Goal: Find contact information: Find contact information

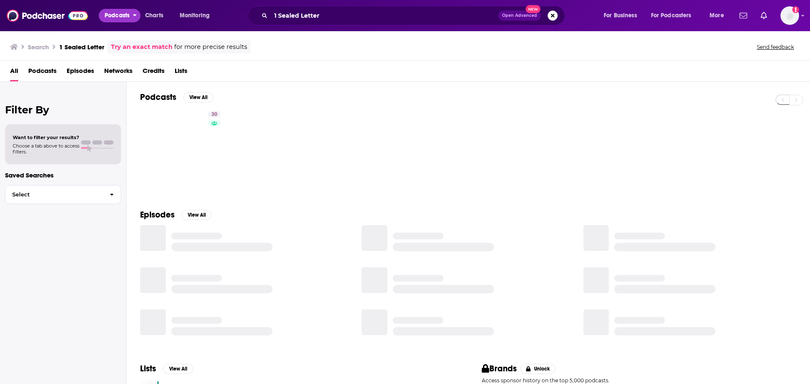
click at [105, 20] on span "Podcasts" at bounding box center [117, 16] width 25 height 12
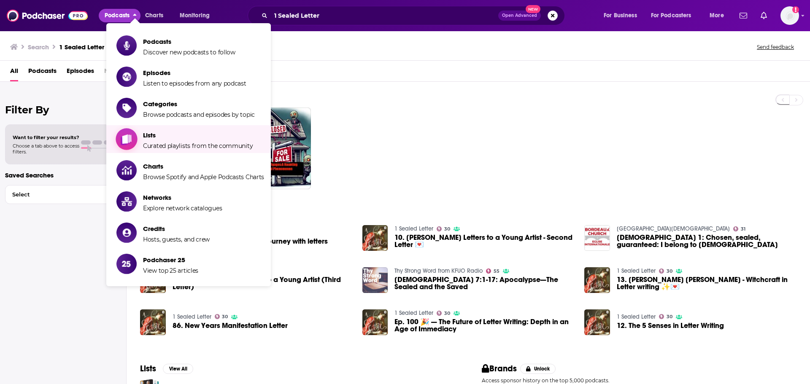
click at [174, 133] on span "Lists" at bounding box center [198, 135] width 110 height 8
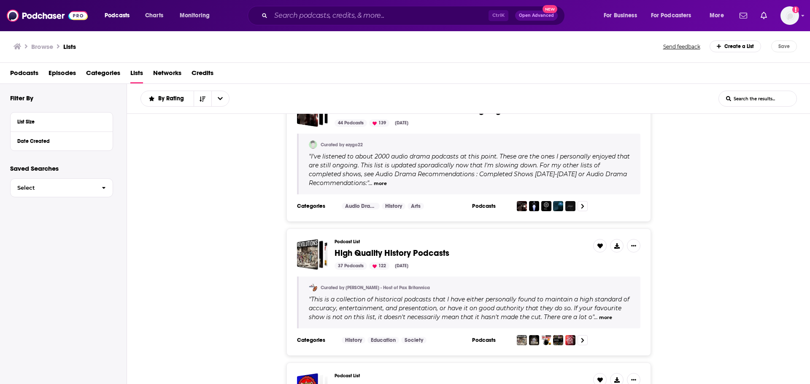
scroll to position [169, 0]
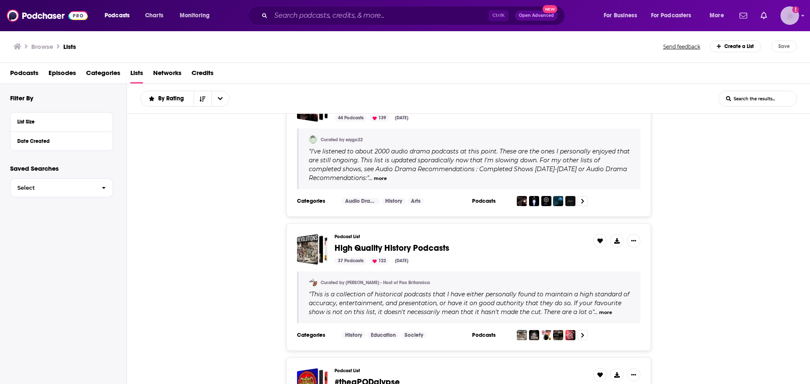
click at [793, 12] on icon "Add a profile image" at bounding box center [795, 9] width 7 height 7
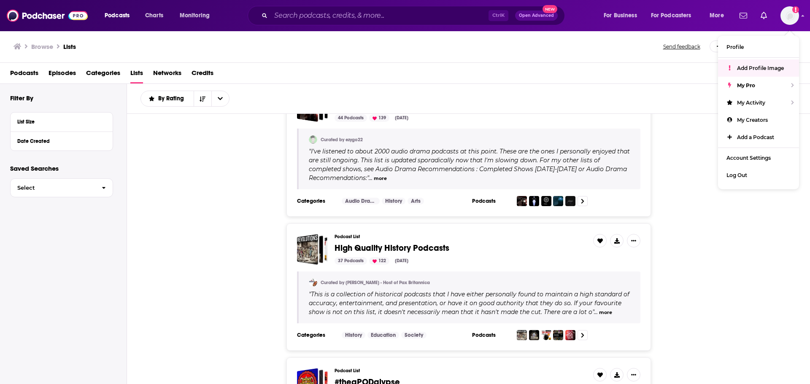
click at [695, 63] on div "Podcasts Episodes Categories Lists Networks Credits" at bounding box center [405, 73] width 810 height 21
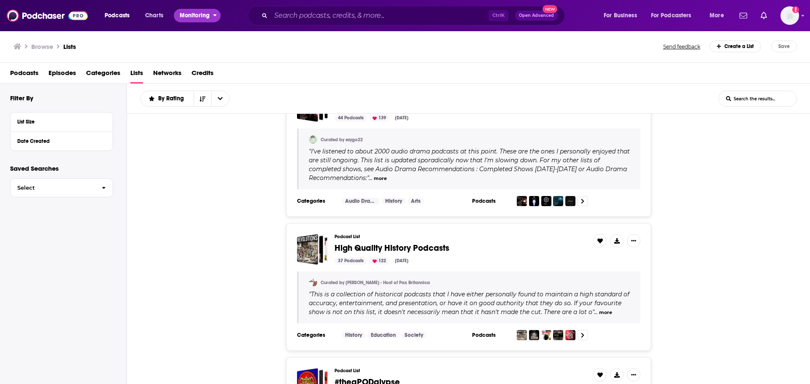
click at [208, 14] on span "Monitoring" at bounding box center [195, 16] width 30 height 12
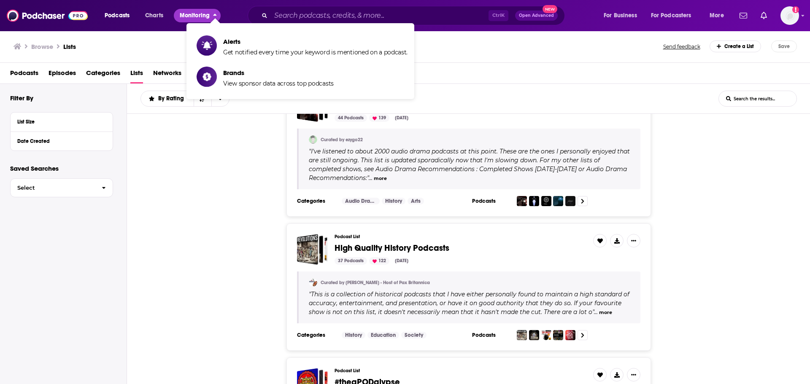
click at [208, 14] on span "Monitoring" at bounding box center [195, 16] width 30 height 12
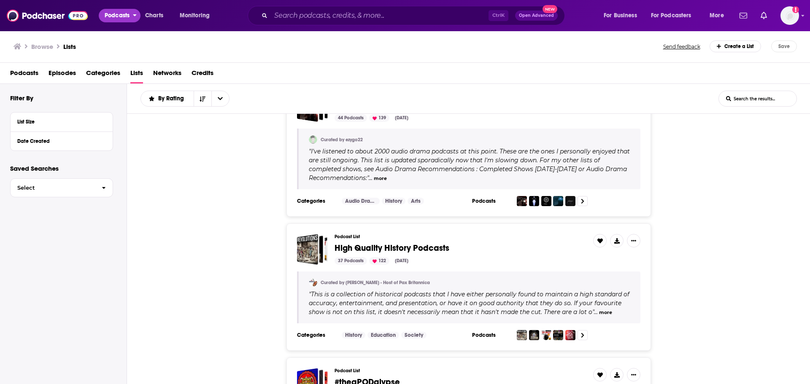
click at [125, 15] on span "Podcasts" at bounding box center [117, 16] width 25 height 12
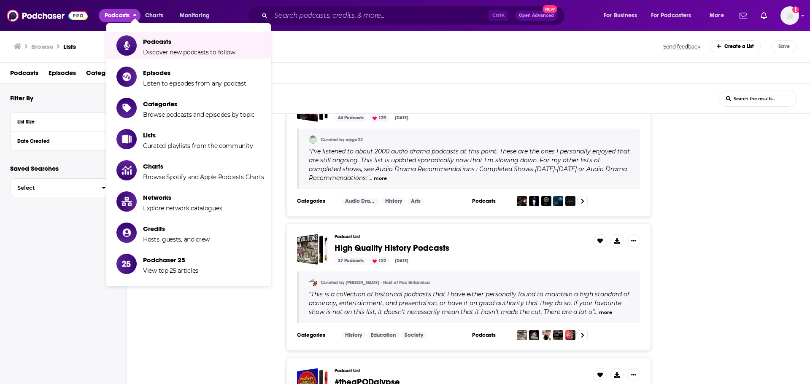
click at [77, 47] on div "Browse Lists" at bounding box center [338, 46] width 650 height 12
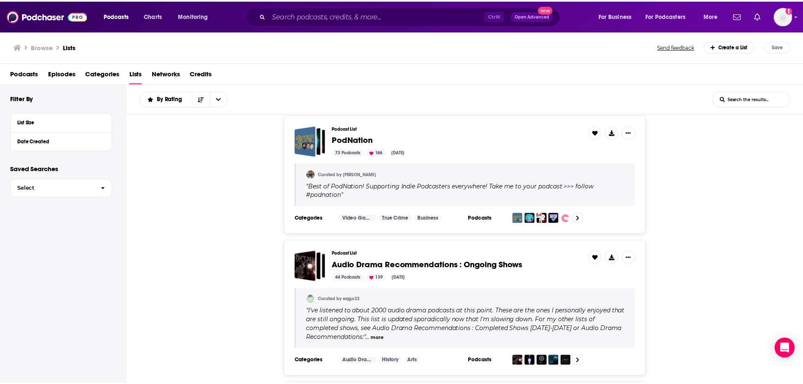
scroll to position [0, 0]
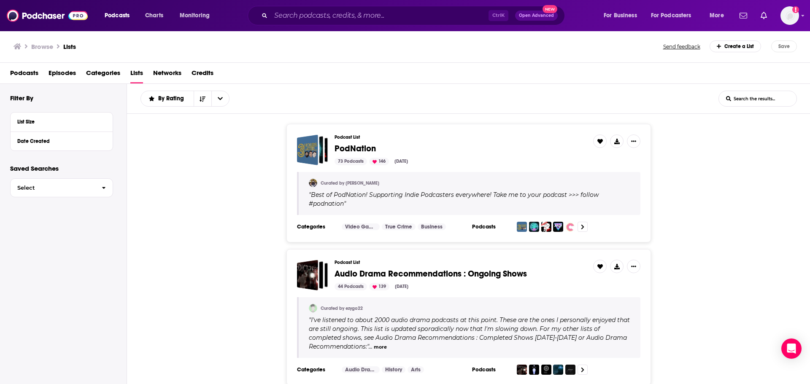
click at [99, 73] on span "Categories" at bounding box center [103, 74] width 34 height 17
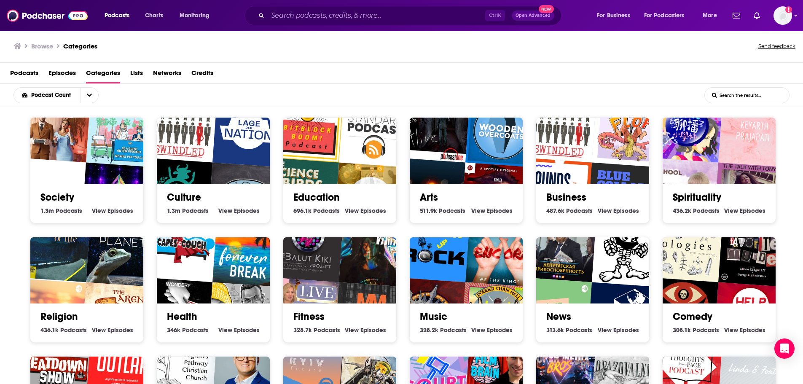
click at [26, 70] on span "Podcasts" at bounding box center [24, 74] width 28 height 17
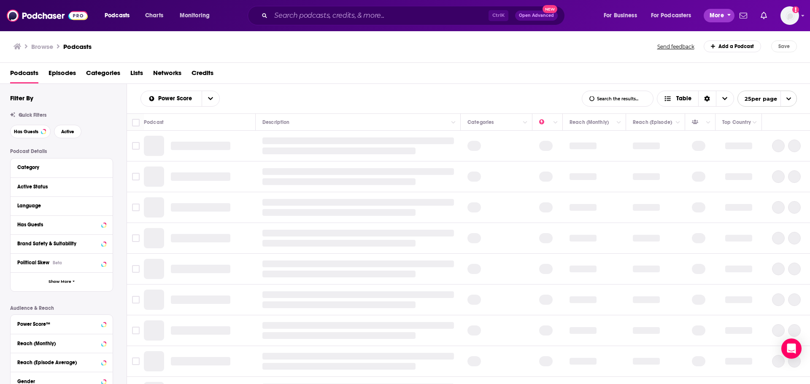
click at [726, 17] on button "More" at bounding box center [718, 15] width 31 height 13
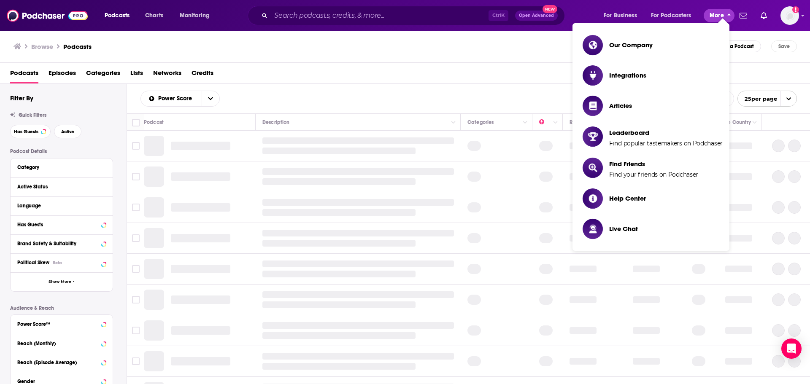
click at [726, 17] on button "More" at bounding box center [718, 15] width 31 height 13
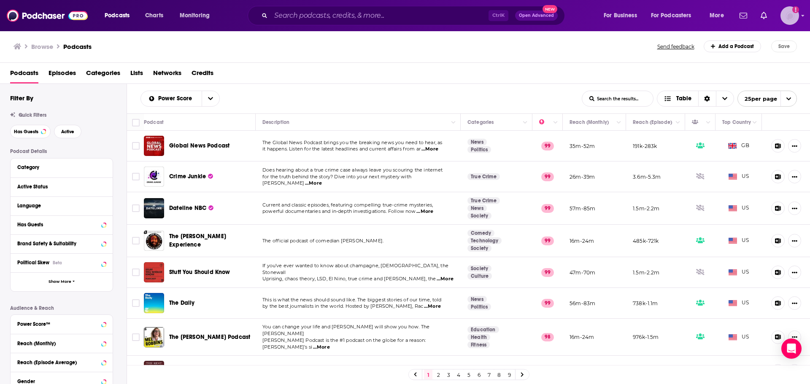
click at [790, 15] on img "Logged in as kristenfisher_dk" at bounding box center [789, 15] width 19 height 19
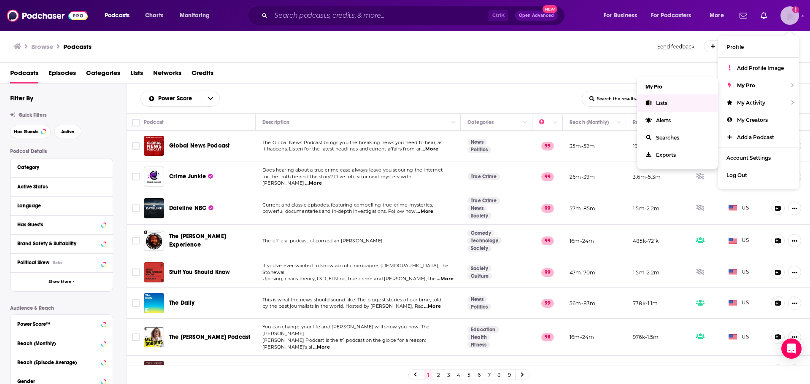
click at [667, 101] on span "Lists" at bounding box center [661, 103] width 11 height 6
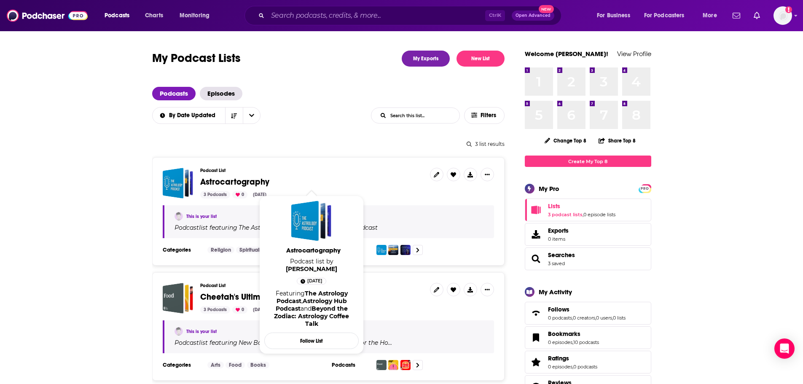
click at [258, 182] on span "Astrocartography" at bounding box center [234, 182] width 69 height 11
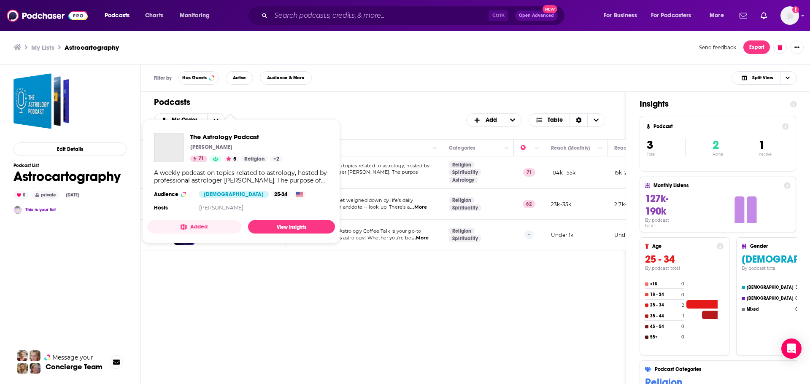
click at [237, 173] on div "A weekly podcast on topics related to astrology, hosted by professional astrolo…" at bounding box center [241, 176] width 174 height 15
click at [353, 119] on div "My Order Customize Your List Order Select the “My Order” sort and remove all fi…" at bounding box center [383, 119] width 458 height 13
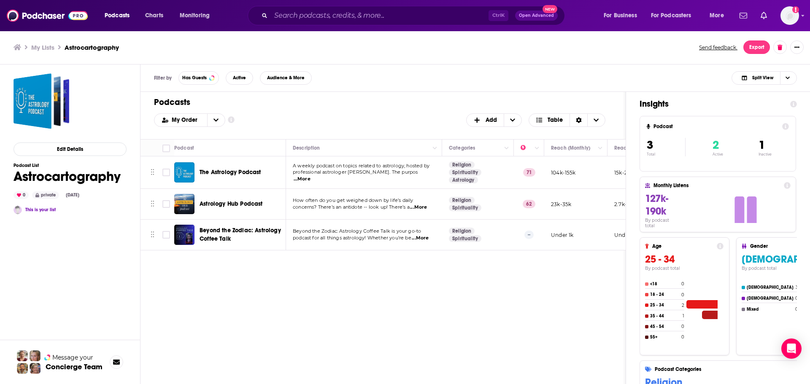
click at [217, 172] on span "The Astrology Podcast" at bounding box center [230, 172] width 62 height 7
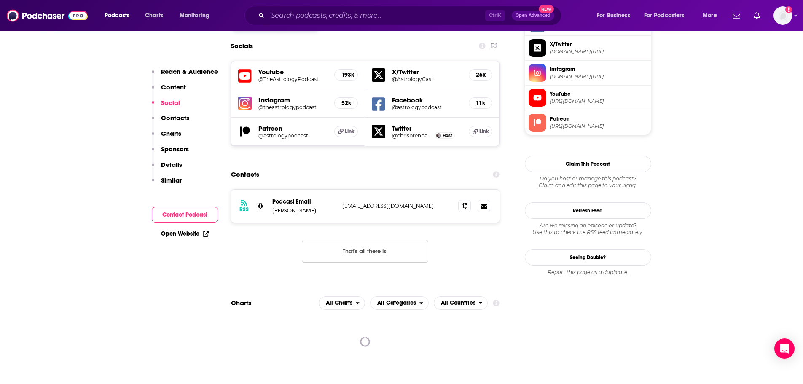
scroll to position [759, 0]
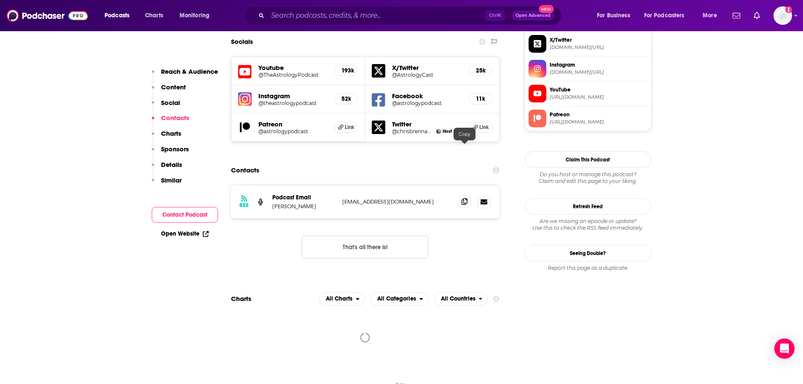
click at [464, 198] on icon at bounding box center [465, 201] width 6 height 7
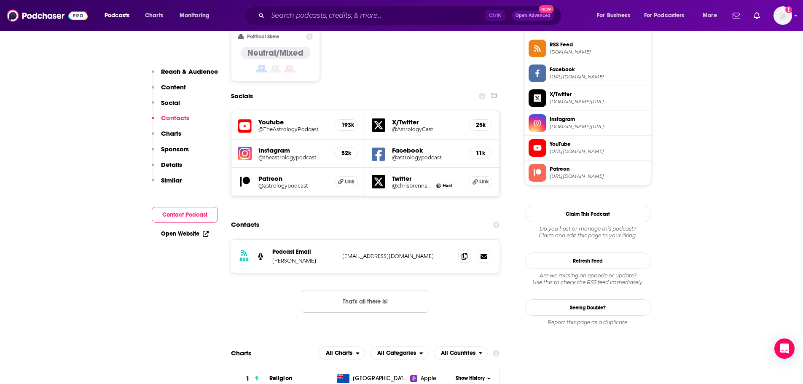
scroll to position [633, 0]
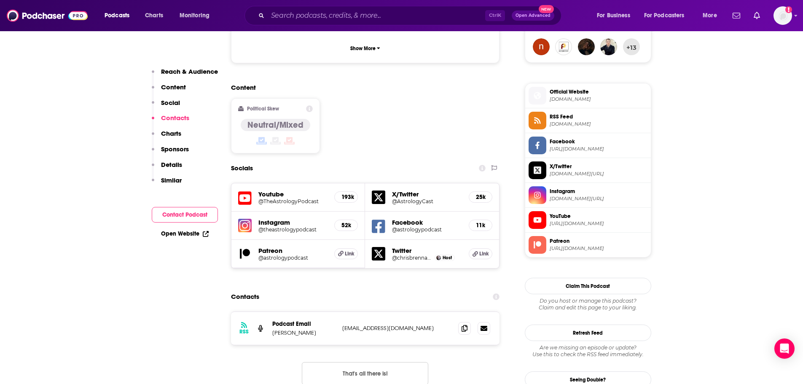
click at [413, 325] on p "[EMAIL_ADDRESS][DOMAIN_NAME]" at bounding box center [397, 328] width 110 height 7
copy div "[EMAIL_ADDRESS][DOMAIN_NAME] [EMAIL_ADDRESS][DOMAIN_NAME]"
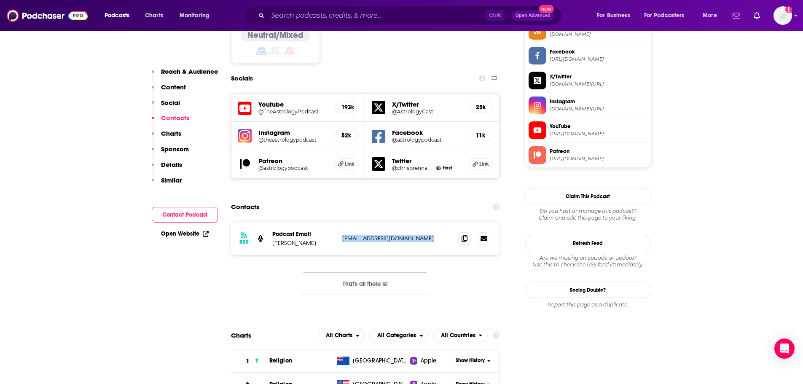
scroll to position [675, 0]
